Goal: Information Seeking & Learning: Learn about a topic

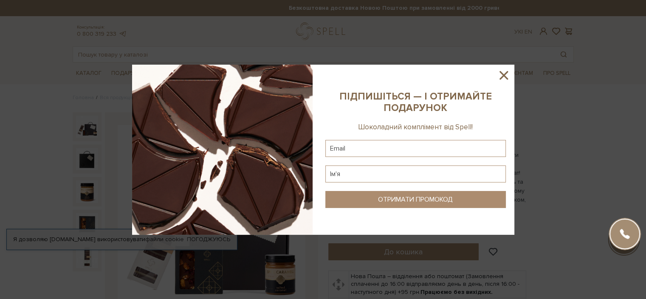
click at [507, 75] on icon at bounding box center [503, 75] width 14 height 14
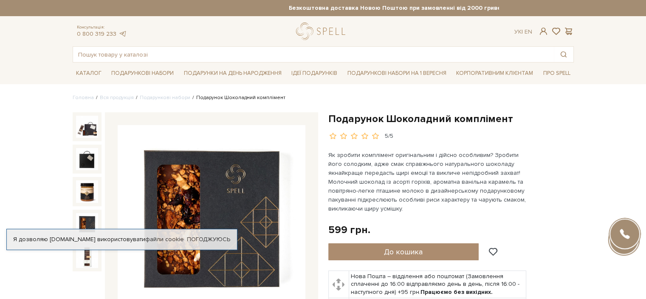
click at [357, 186] on p "Як зробити комплімент оригінальним і дійсно особливим? Зробити його солодким, а…" at bounding box center [427, 181] width 199 height 62
click at [330, 35] on link "logo" at bounding box center [322, 31] width 53 height 17
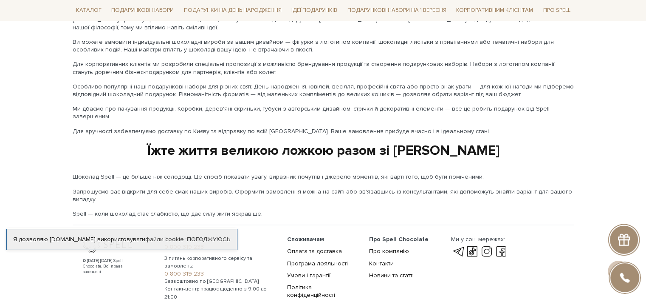
scroll to position [1430, 0]
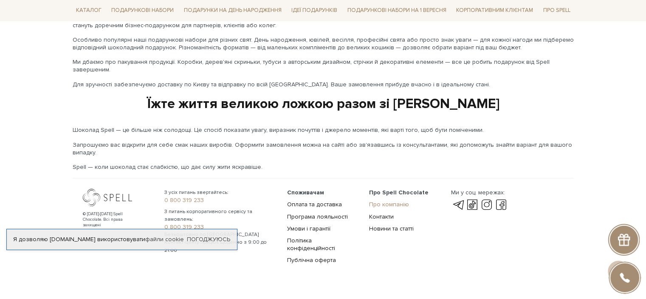
click at [377, 200] on link "Про компанію" at bounding box center [389, 203] width 40 height 7
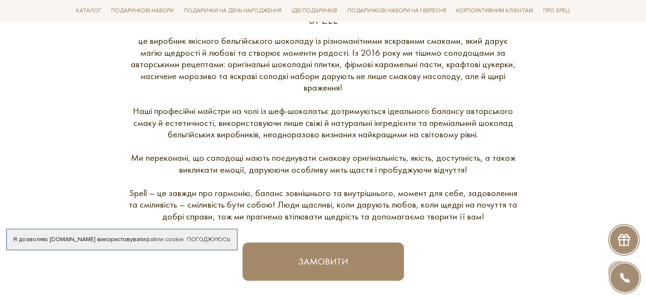
scroll to position [340, 0]
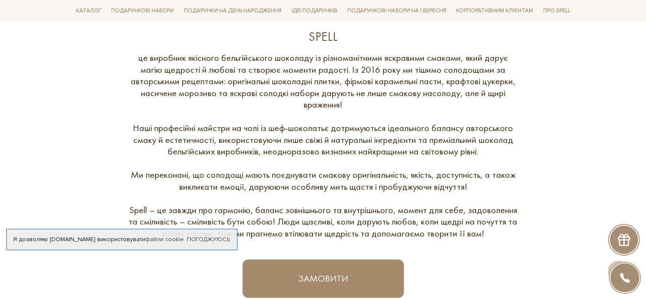
click at [378, 153] on div "це виробник якісного бельгійського шоколаду із різноманітними яскравими смаками…" at bounding box center [323, 145] width 391 height 187
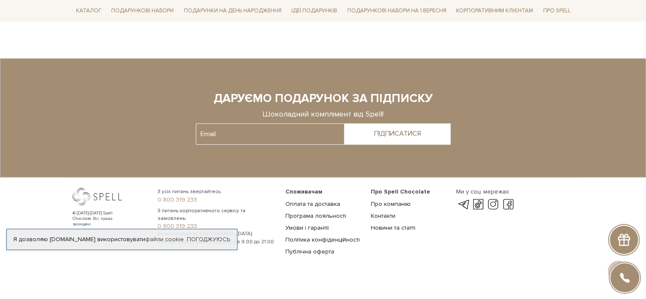
scroll to position [648, 0]
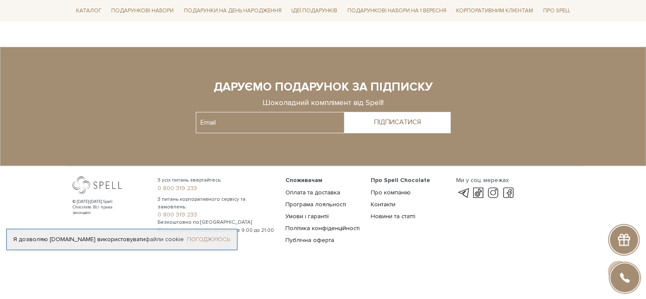
click at [222, 235] on link "Погоджуюсь" at bounding box center [208, 239] width 43 height 8
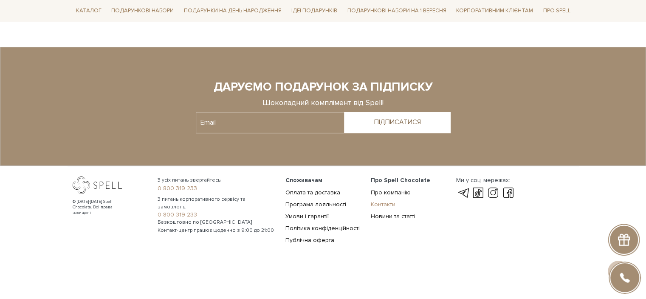
click at [383, 203] on link "Контакти" at bounding box center [383, 203] width 25 height 7
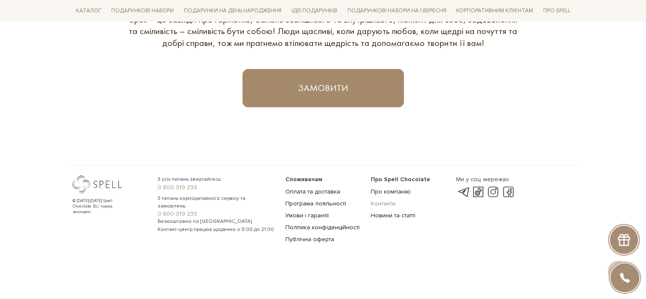
scroll to position [529, 0]
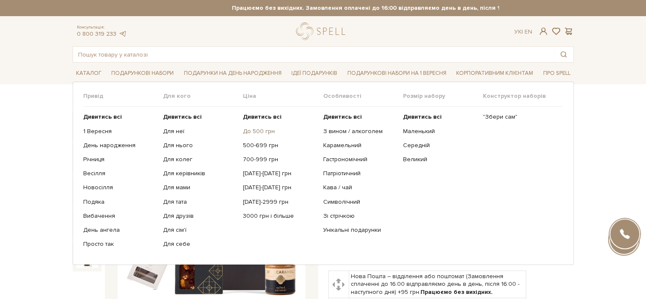
click at [259, 133] on link "До 500 грн" at bounding box center [279, 131] width 73 height 8
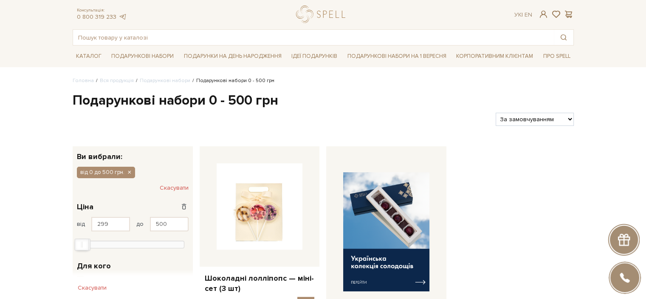
scroll to position [34, 0]
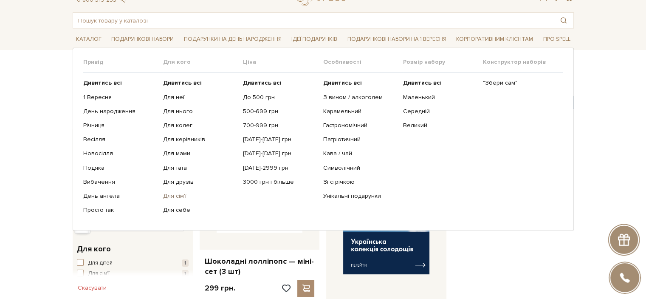
click at [178, 195] on link "Для сім'ї" at bounding box center [199, 196] width 73 height 8
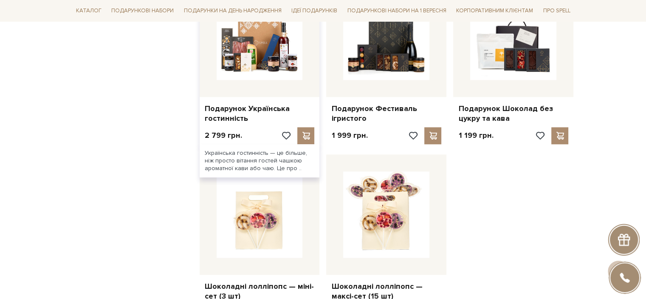
scroll to position [905, 0]
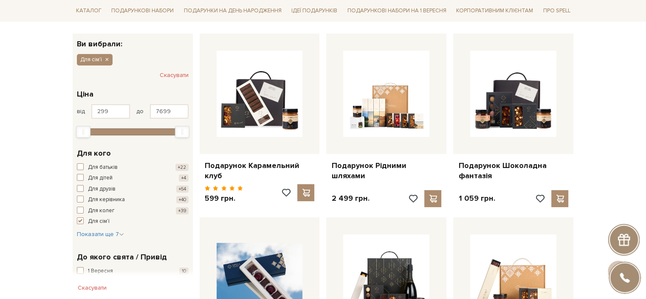
scroll to position [121, 0]
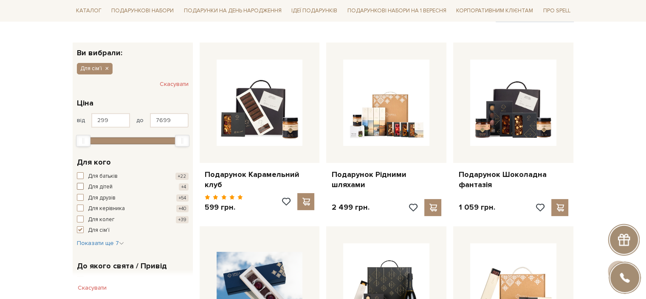
click at [138, 186] on button "Для дітей +4" at bounding box center [133, 187] width 112 height 8
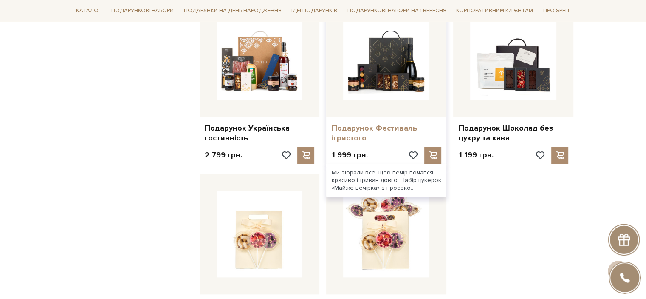
scroll to position [883, 0]
